Goal: Information Seeking & Learning: Compare options

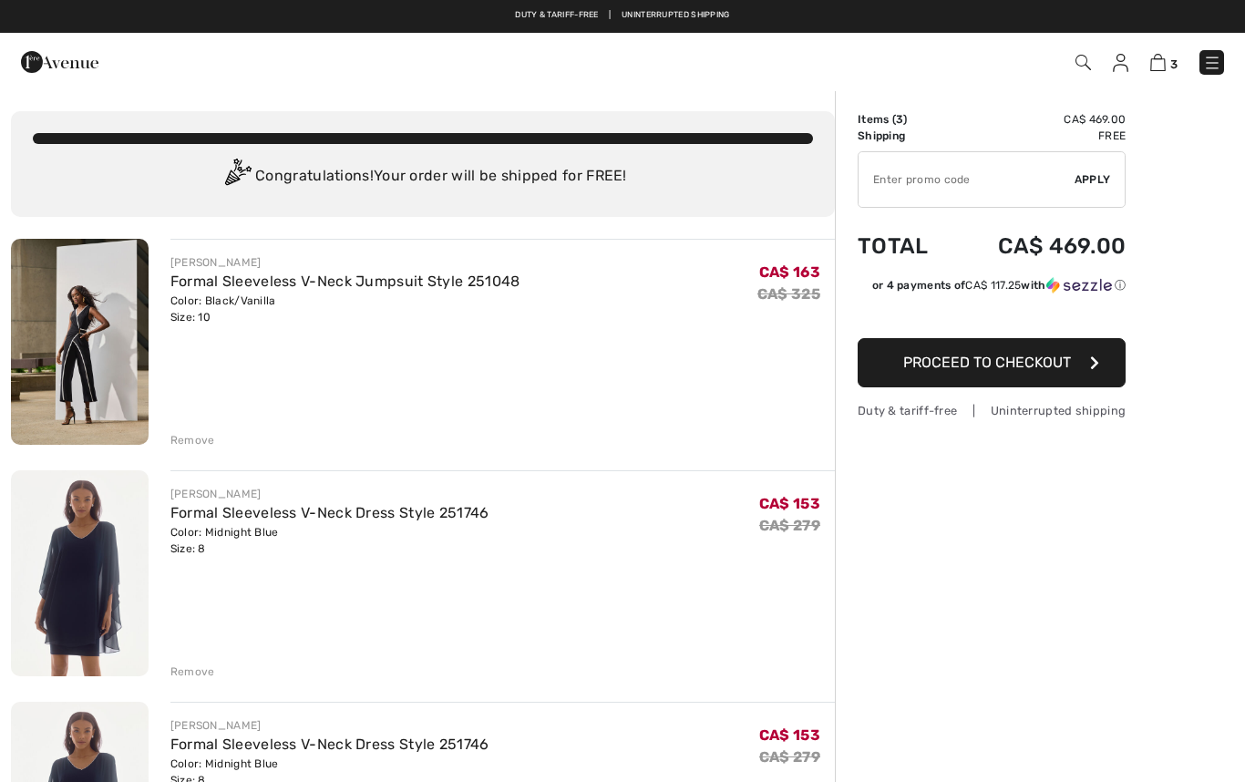
click at [191, 447] on div "Remove" at bounding box center [192, 440] width 45 height 16
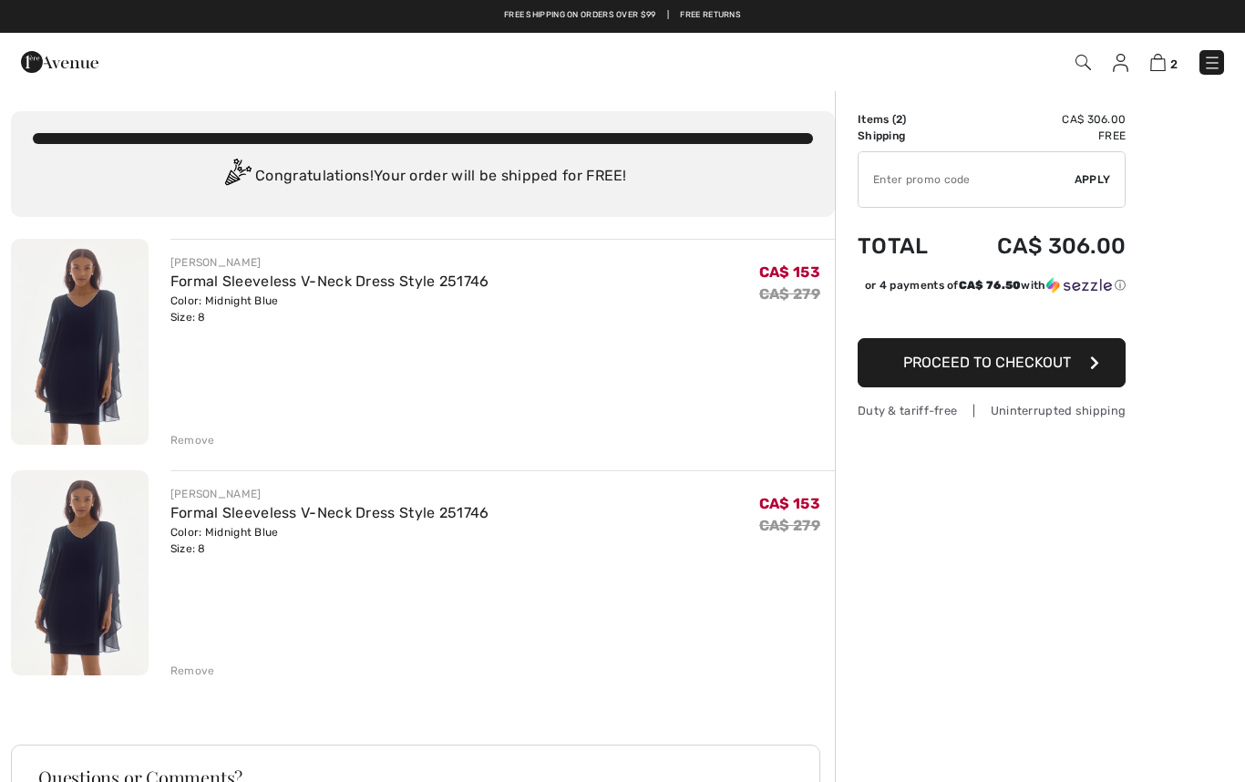
click at [196, 672] on div "Remove" at bounding box center [192, 670] width 45 height 16
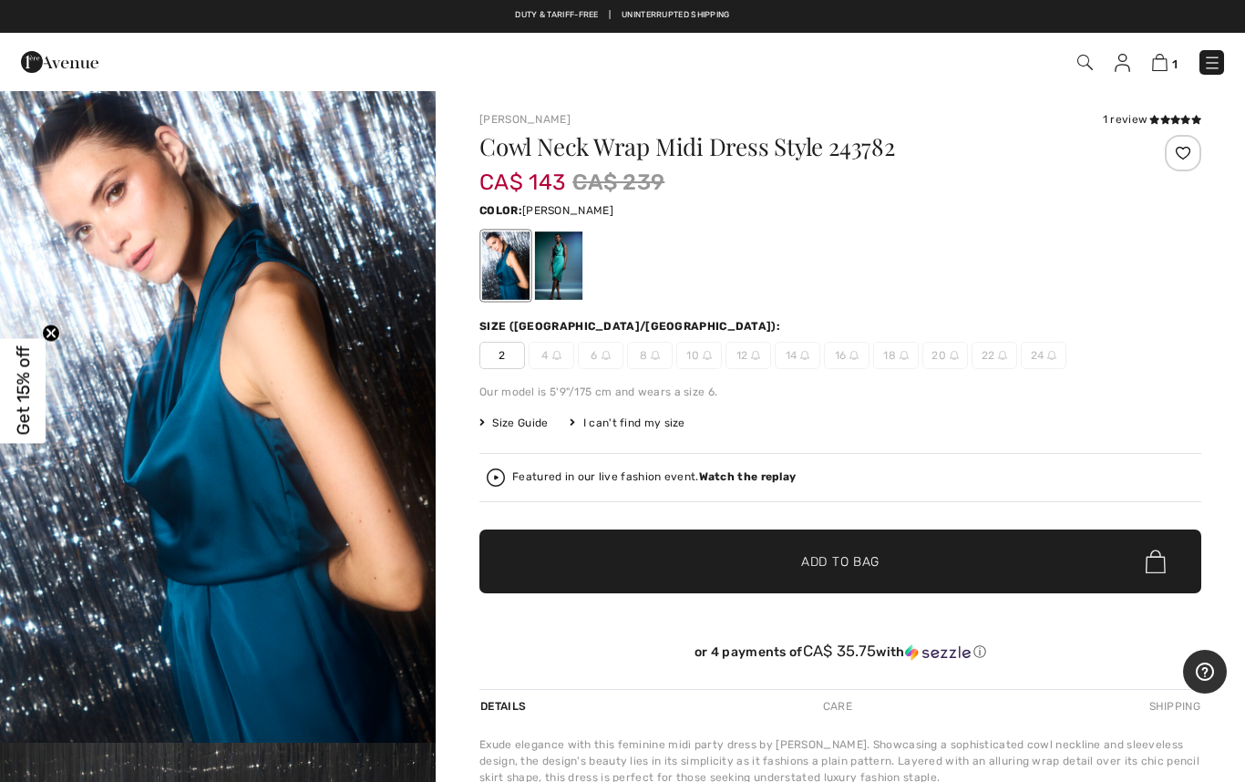
click at [566, 261] on div at bounding box center [558, 265] width 47 height 68
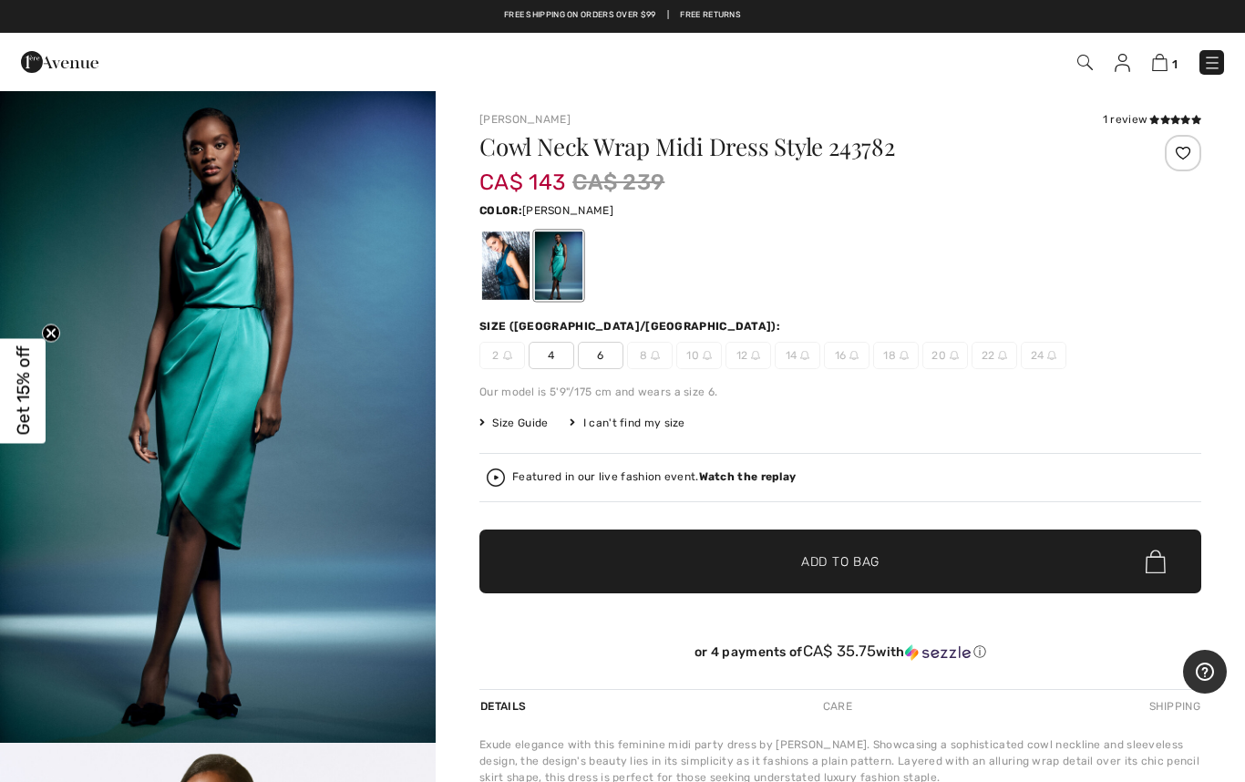
click at [322, 517] on img "1 / 5" at bounding box center [218, 415] width 436 height 653
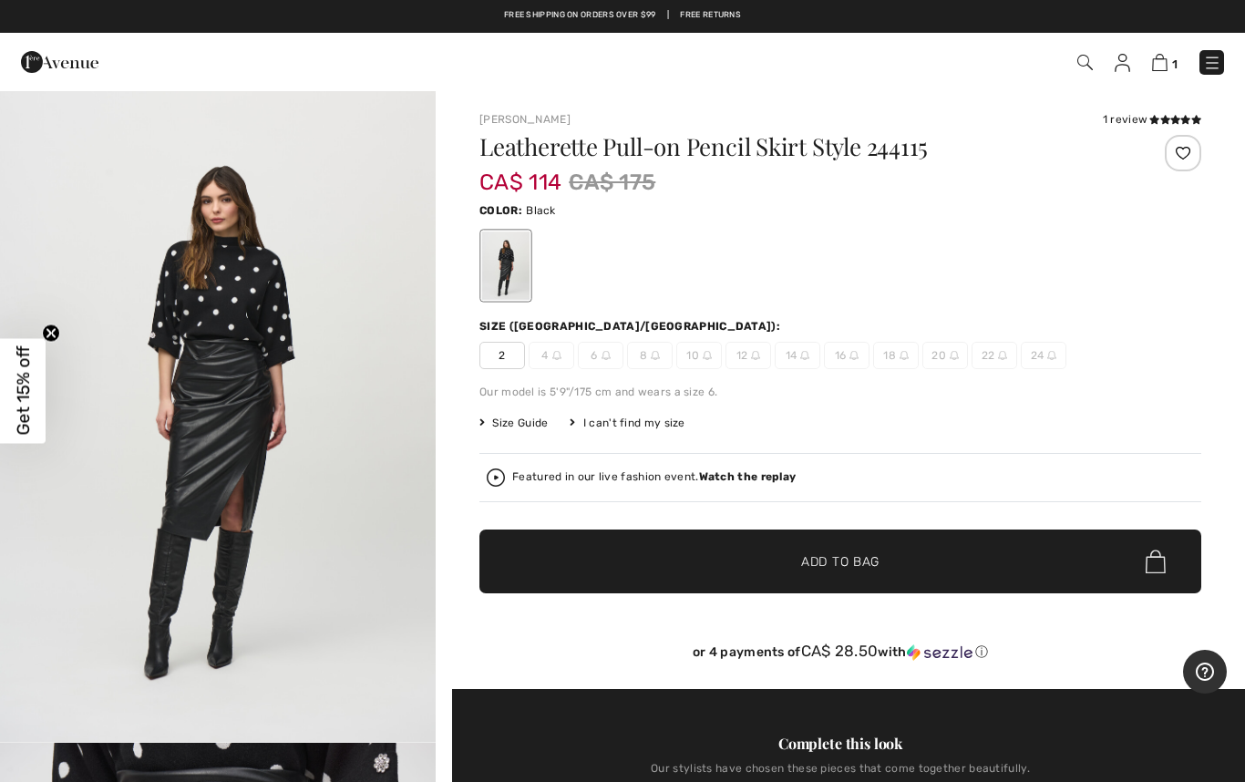
click at [706, 366] on span "10" at bounding box center [699, 355] width 46 height 27
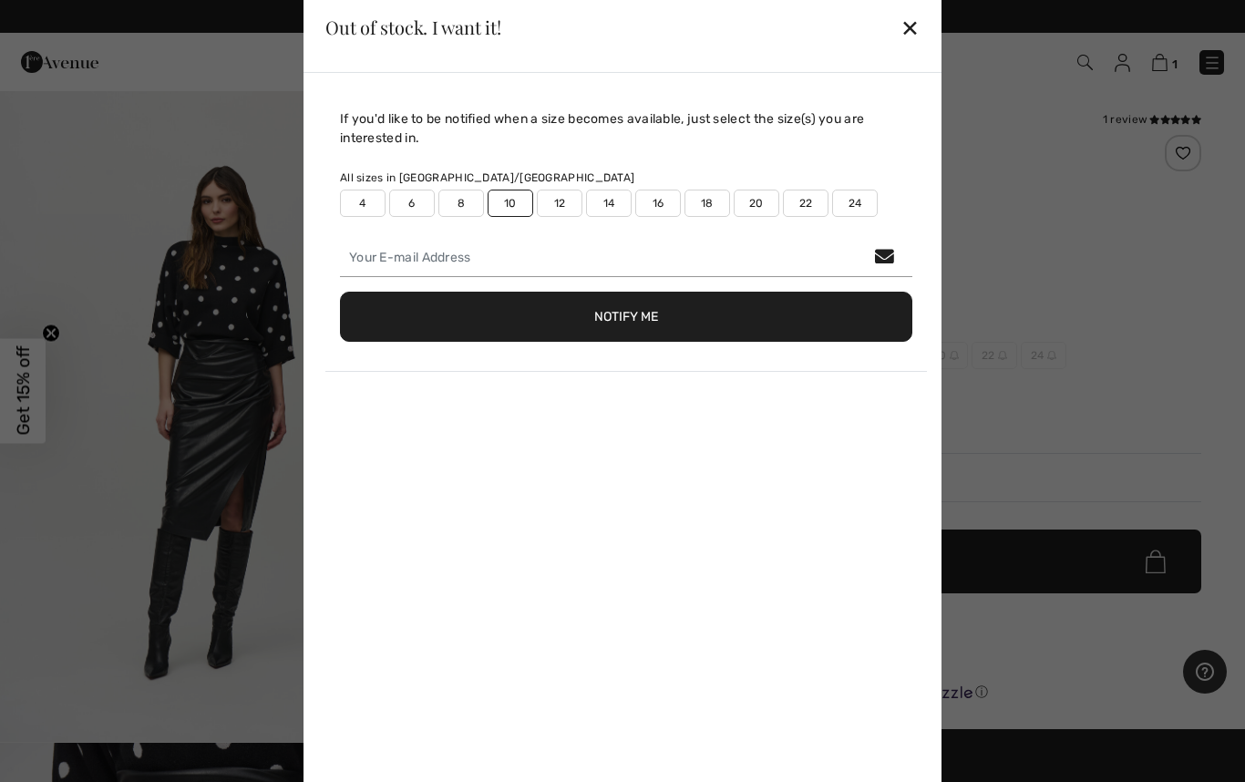
click at [671, 316] on button "Notify Me" at bounding box center [626, 317] width 572 height 50
click at [601, 319] on button "Notify Me" at bounding box center [626, 317] width 572 height 50
click at [465, 374] on div "E-mail provided is invalid" at bounding box center [626, 365] width 572 height 19
click at [430, 366] on div "E-mail provided is invalid" at bounding box center [626, 365] width 572 height 19
click at [425, 373] on div "E-mail provided is invalid" at bounding box center [626, 365] width 572 height 19
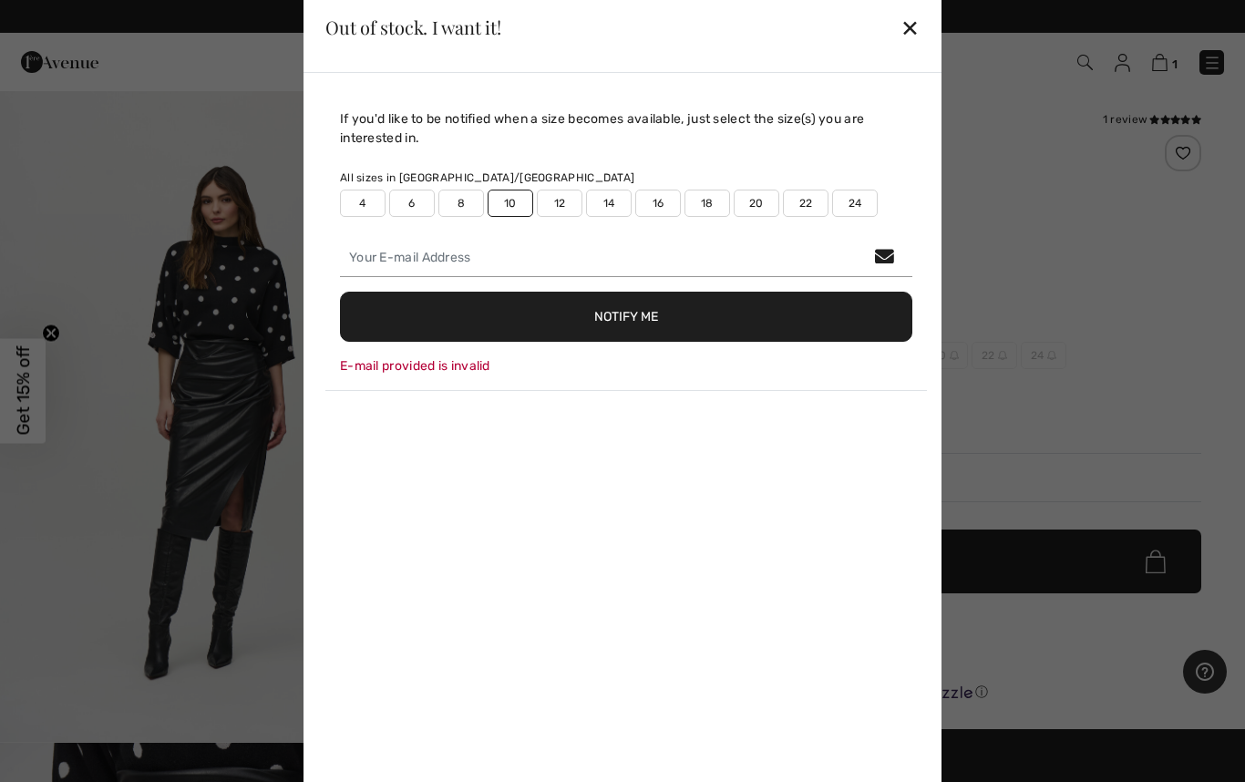
click at [509, 203] on label "10" at bounding box center [510, 203] width 46 height 27
type input "false"
click at [657, 317] on button "Notify Me" at bounding box center [626, 317] width 572 height 50
click at [448, 374] on div "E-mail provided is invalid" at bounding box center [626, 365] width 572 height 19
click at [456, 374] on div "E-mail provided is invalid" at bounding box center [626, 365] width 572 height 19
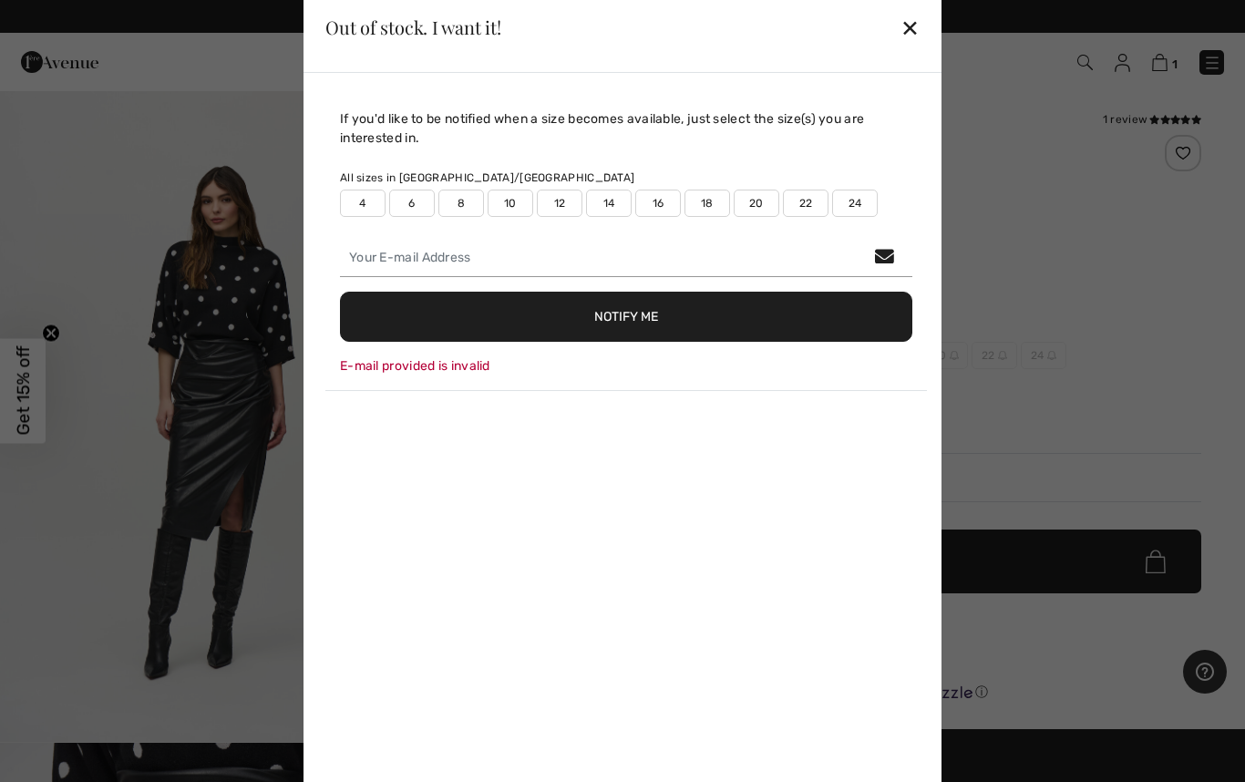
click at [437, 374] on div "E-mail provided is invalid" at bounding box center [626, 365] width 572 height 19
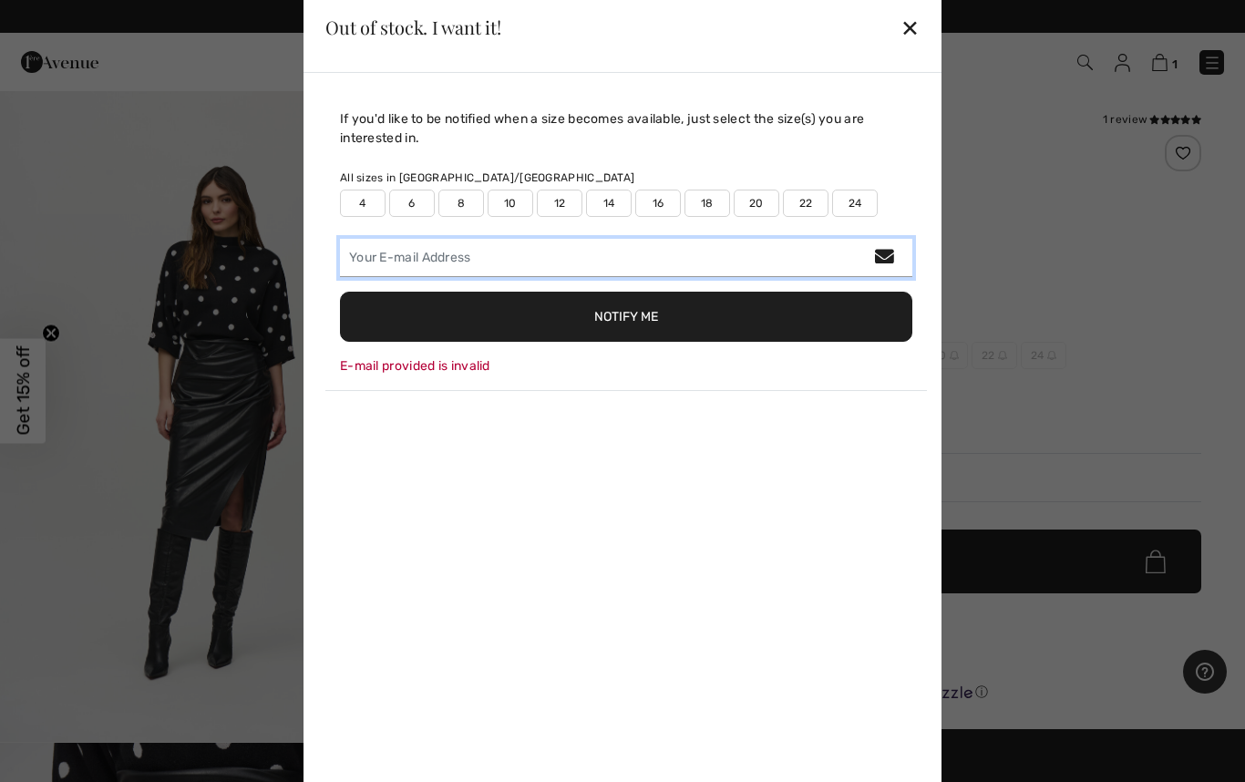
click at [887, 245] on input "email" at bounding box center [626, 258] width 572 height 38
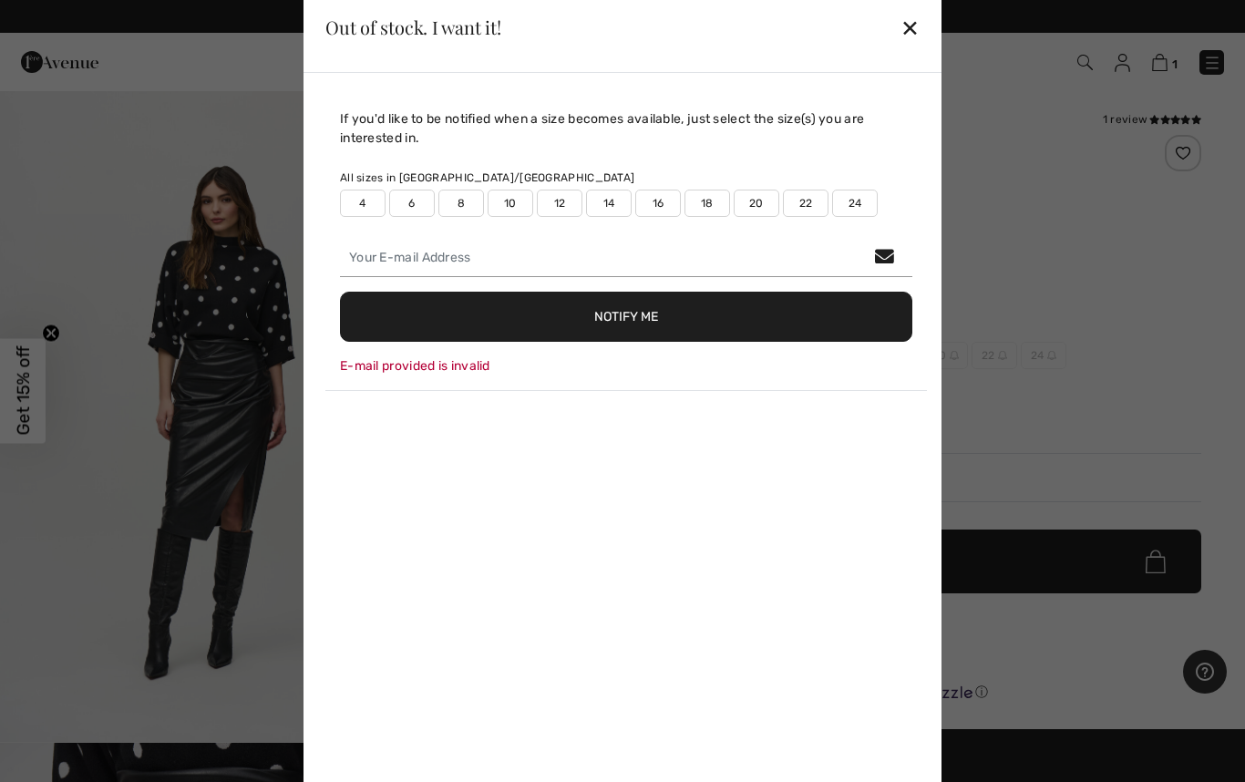
type input "susan.hoar@live.ca"
click at [637, 324] on button "Notify Me" at bounding box center [626, 317] width 572 height 50
click at [514, 207] on label "10" at bounding box center [510, 203] width 46 height 27
type input "true"
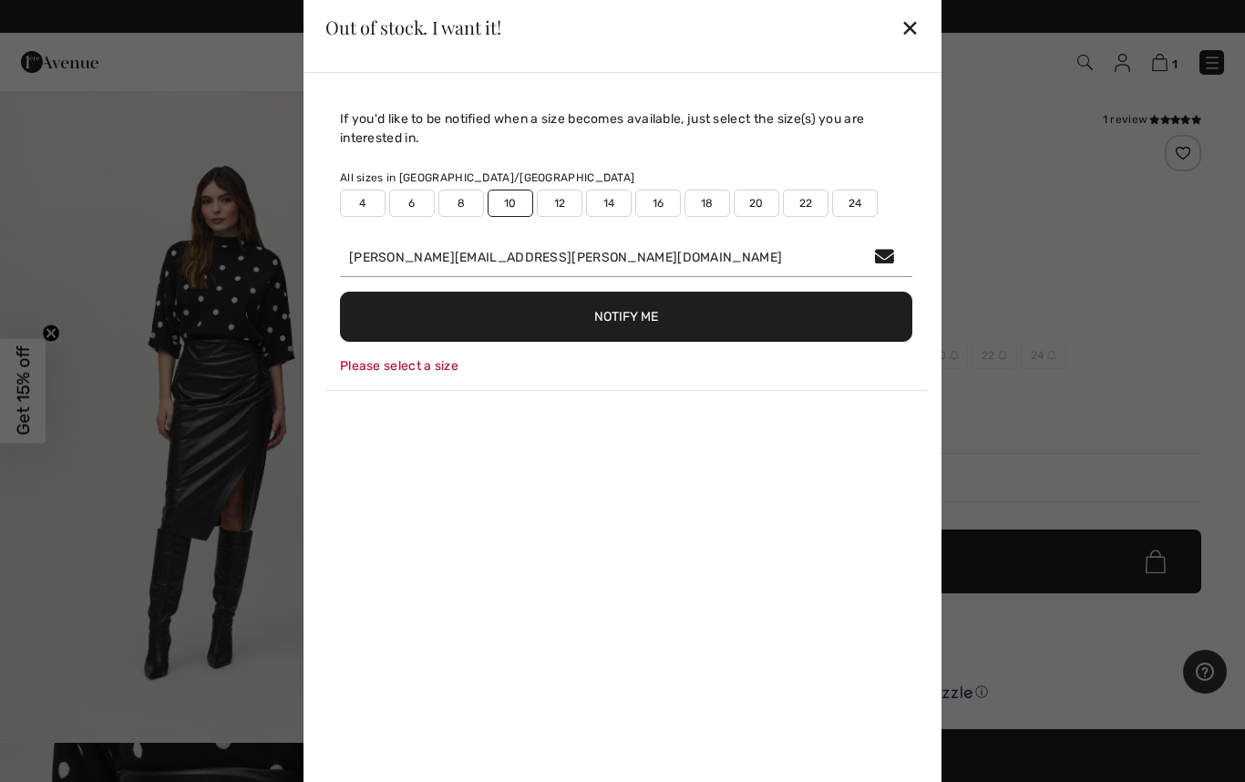
click at [638, 319] on button "Notify Me" at bounding box center [626, 317] width 572 height 50
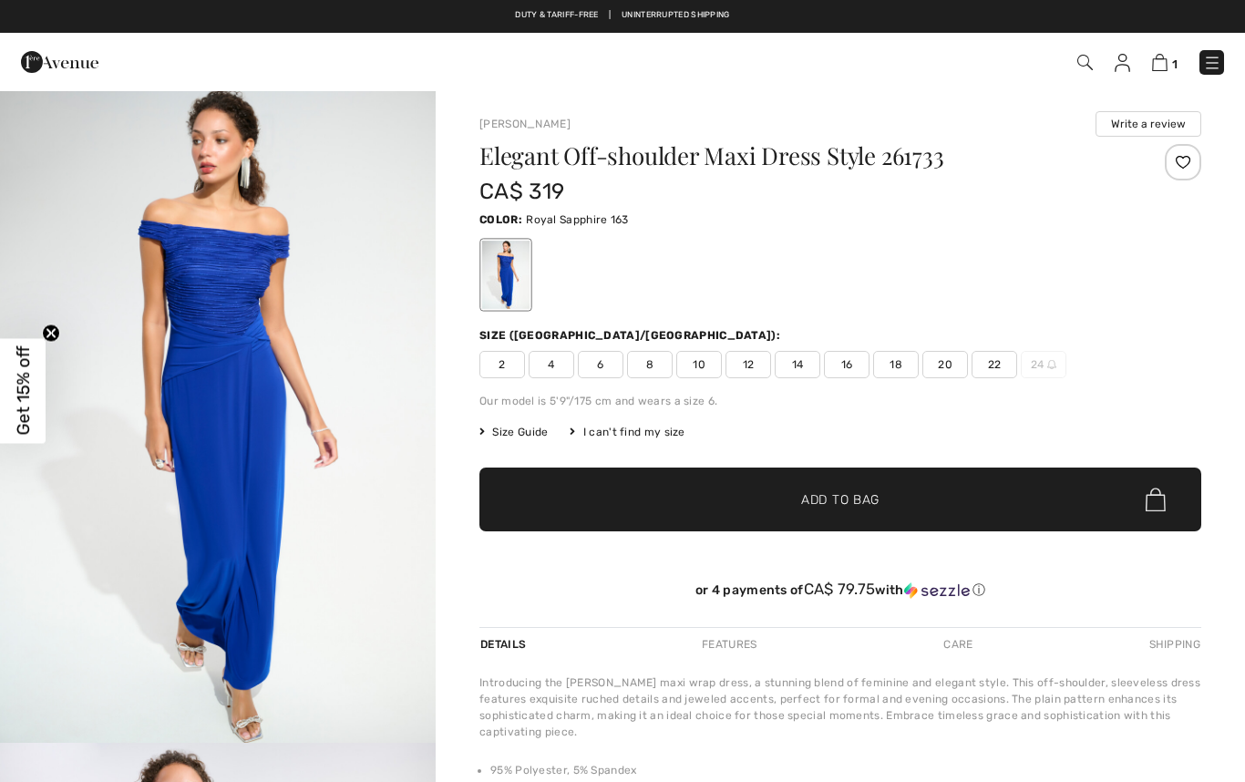
checkbox input "true"
click at [275, 347] on img "1 / 5" at bounding box center [218, 415] width 436 height 653
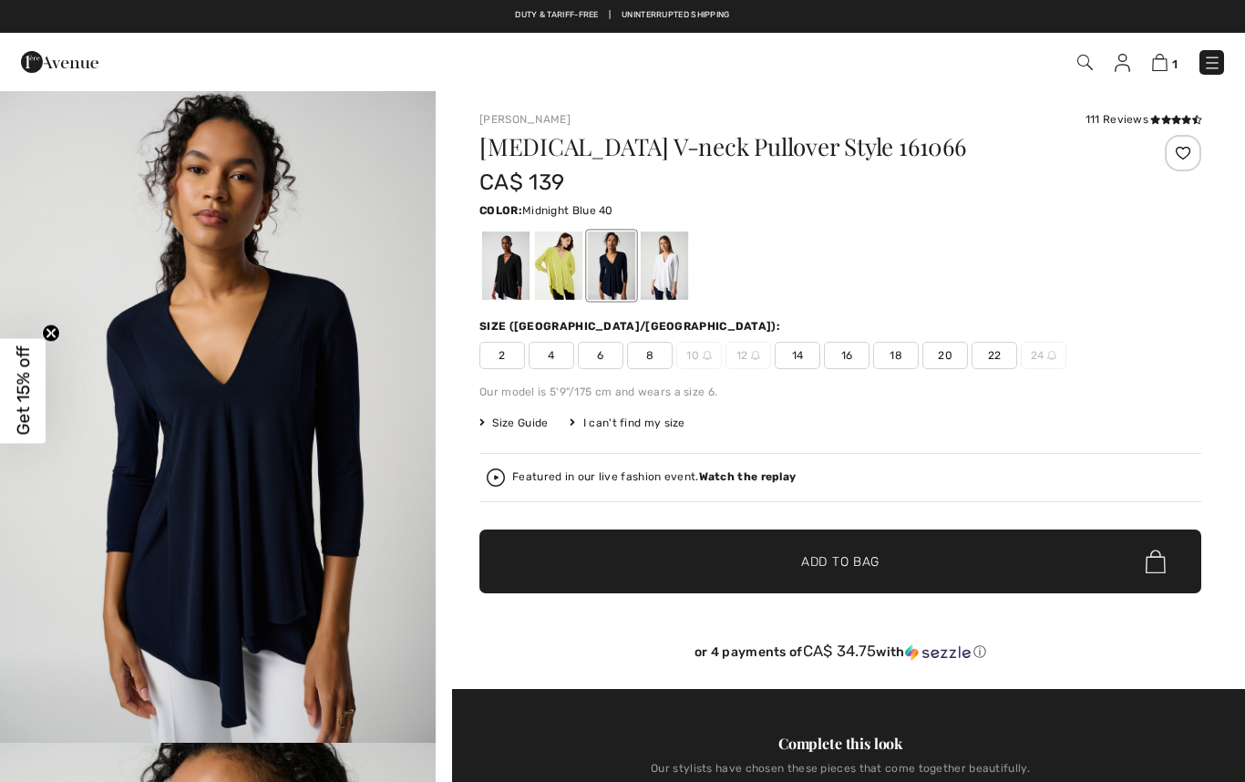
checkbox input "true"
click at [659, 364] on span "8" at bounding box center [650, 355] width 46 height 27
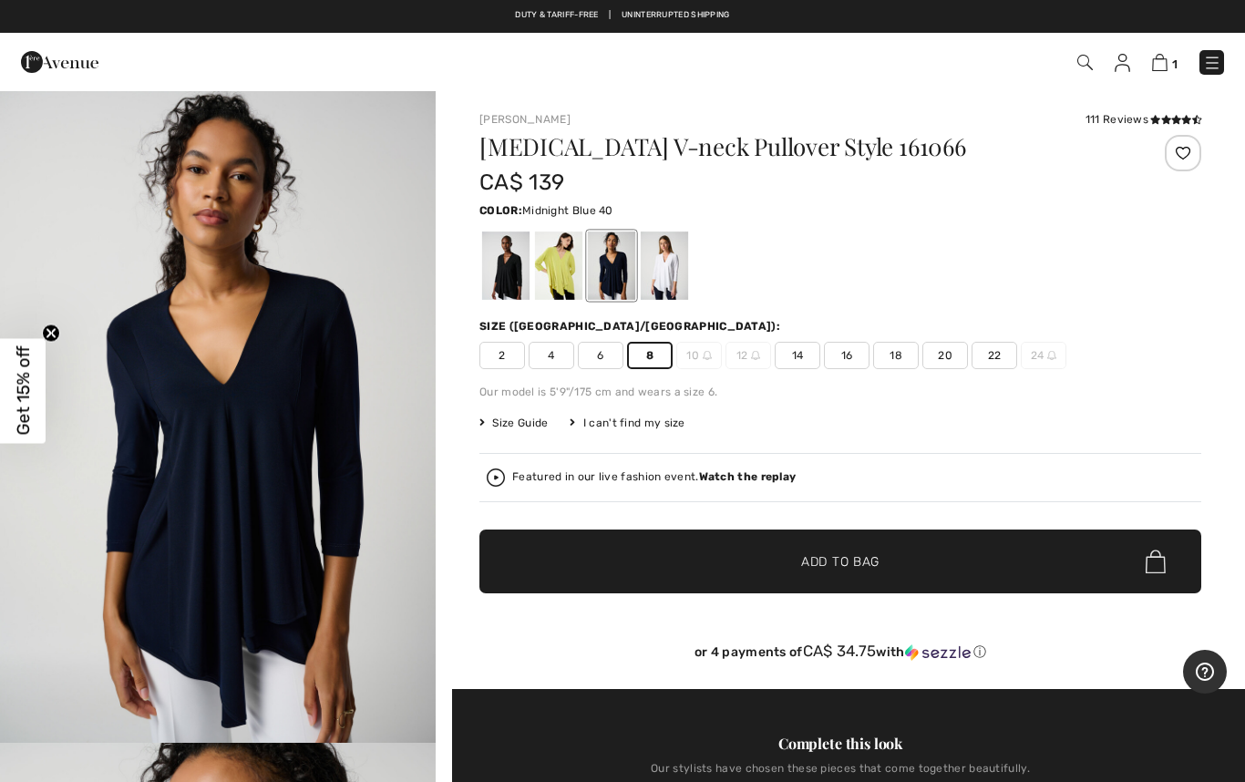
click at [674, 277] on div at bounding box center [663, 265] width 47 height 68
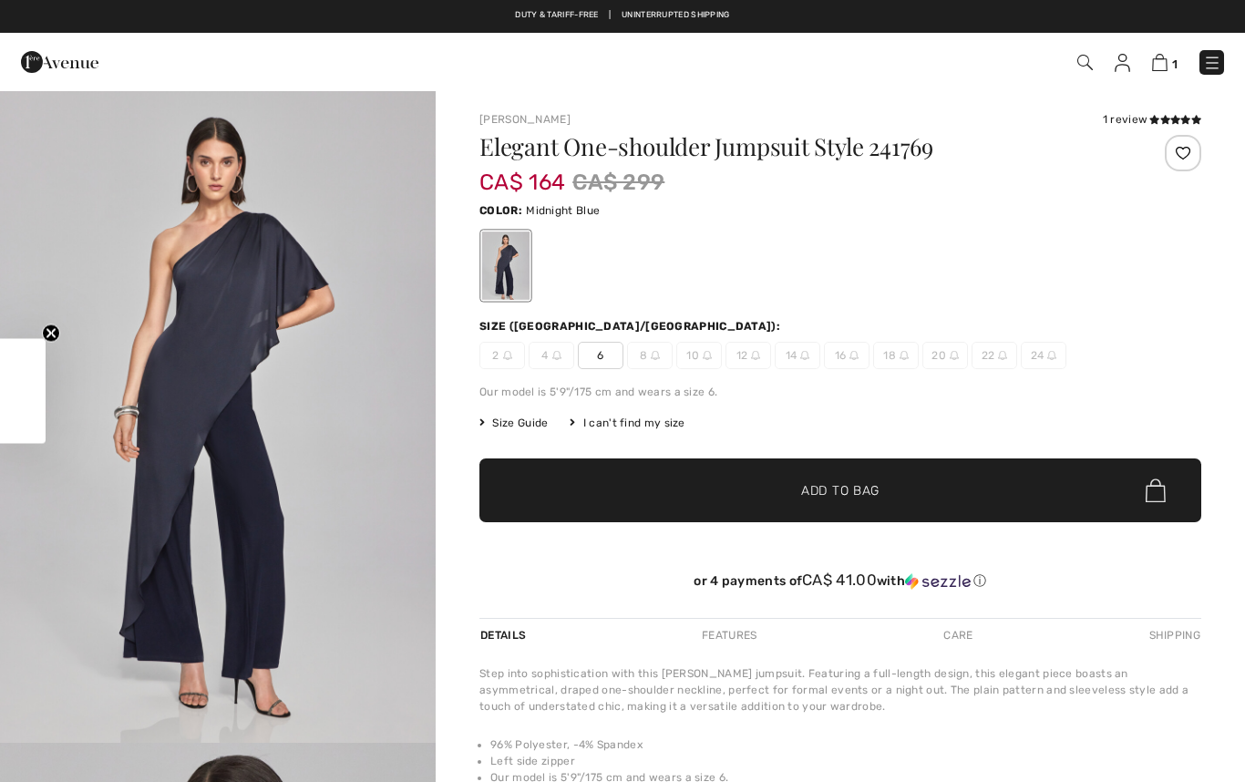
checkbox input "true"
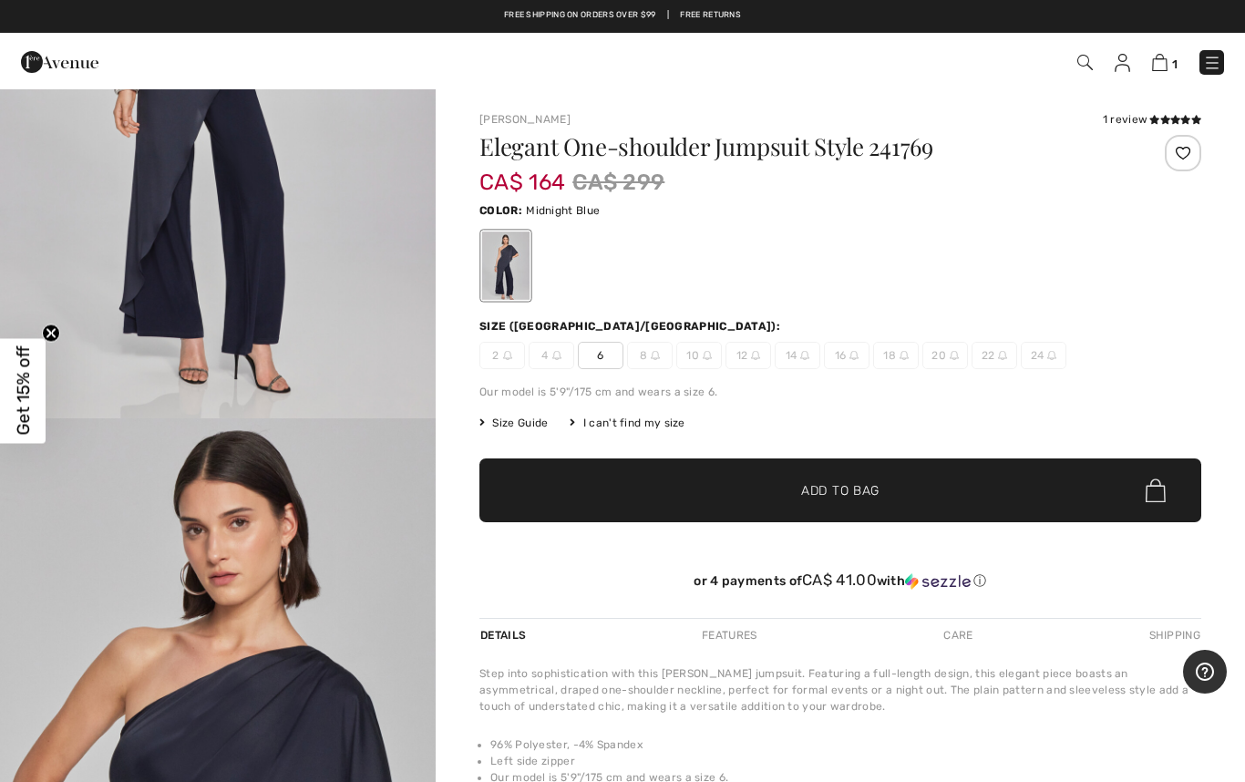
scroll to position [297, 0]
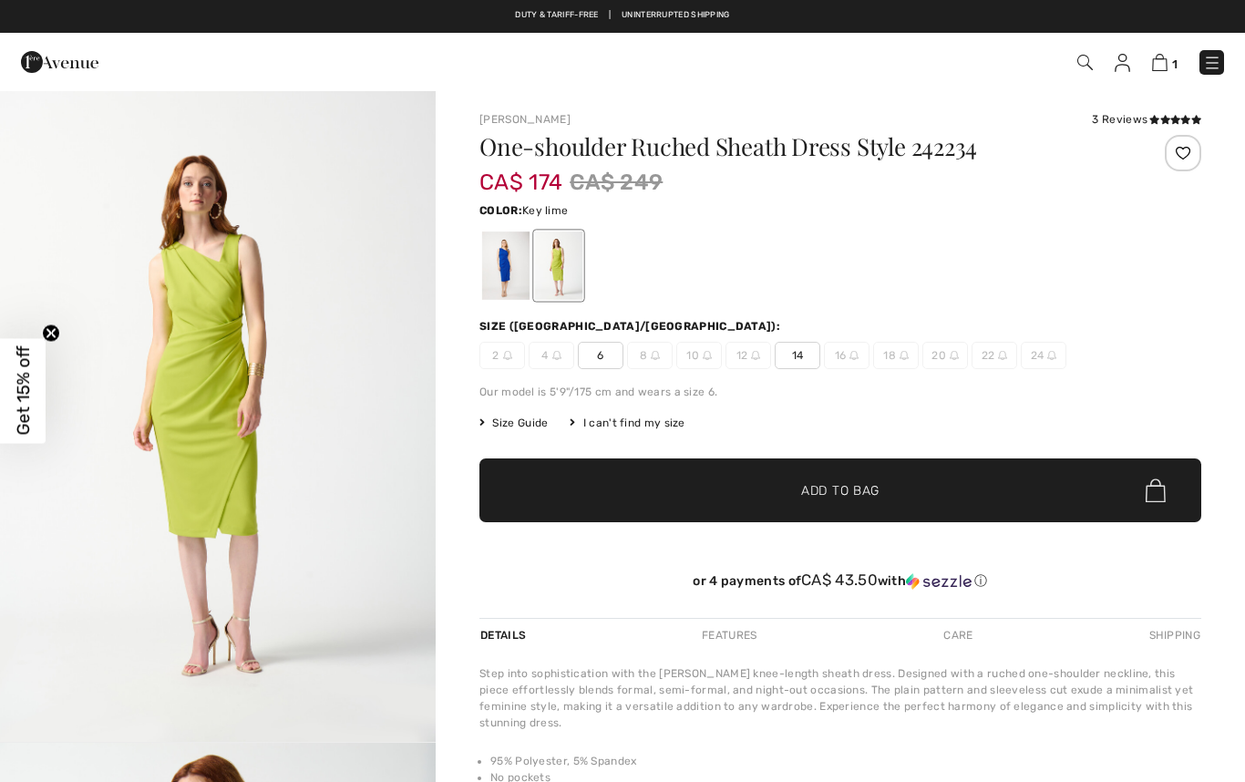
checkbox input "true"
click at [502, 276] on div at bounding box center [505, 265] width 47 height 68
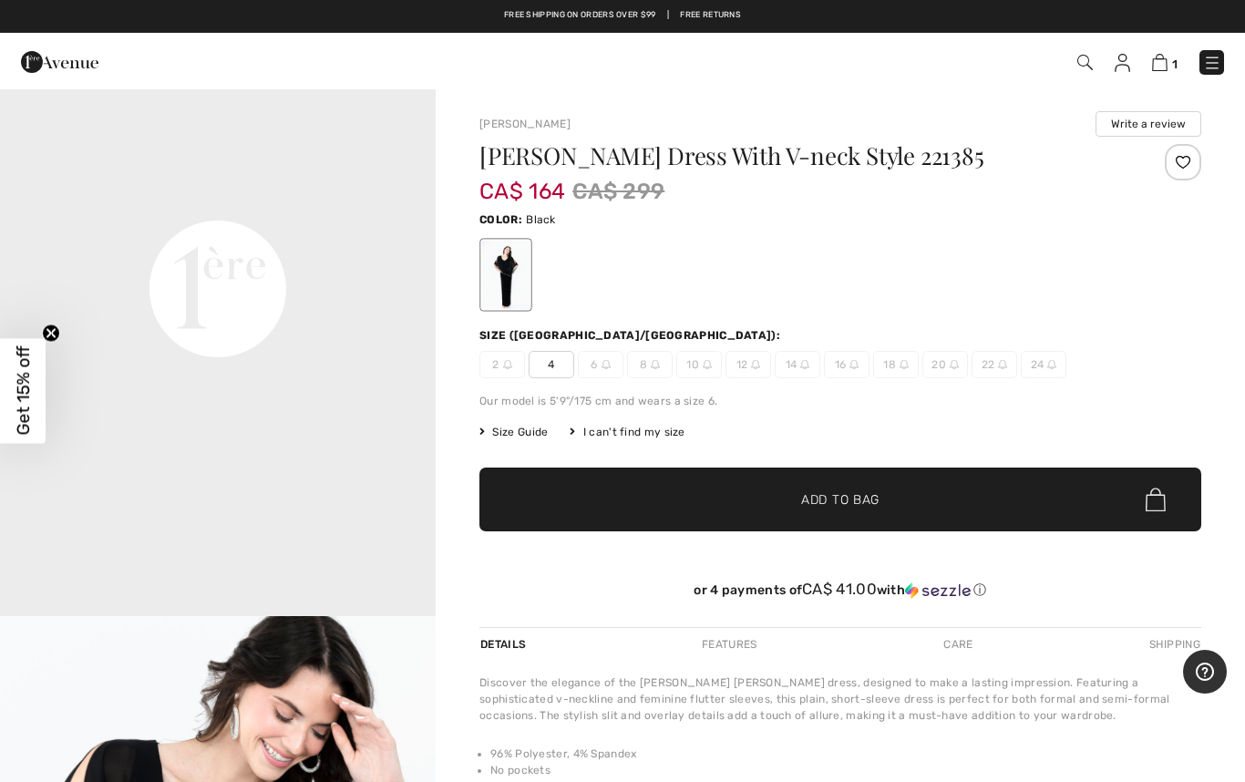
scroll to position [1435, 0]
